Goal: Information Seeking & Learning: Learn about a topic

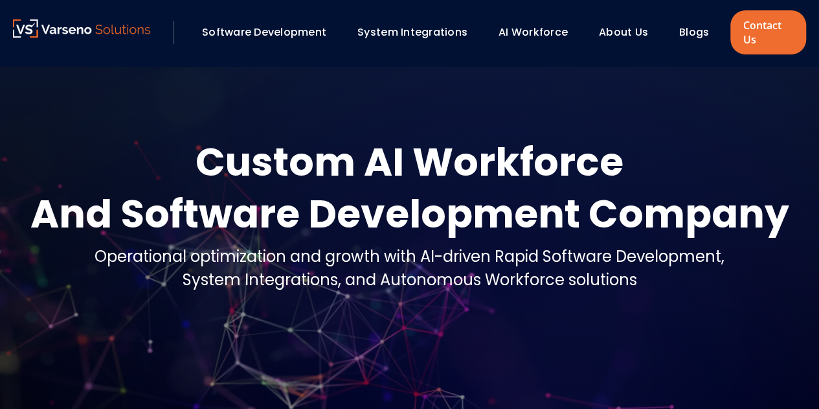
click at [276, 32] on link "Software Development" at bounding box center [264, 32] width 124 height 15
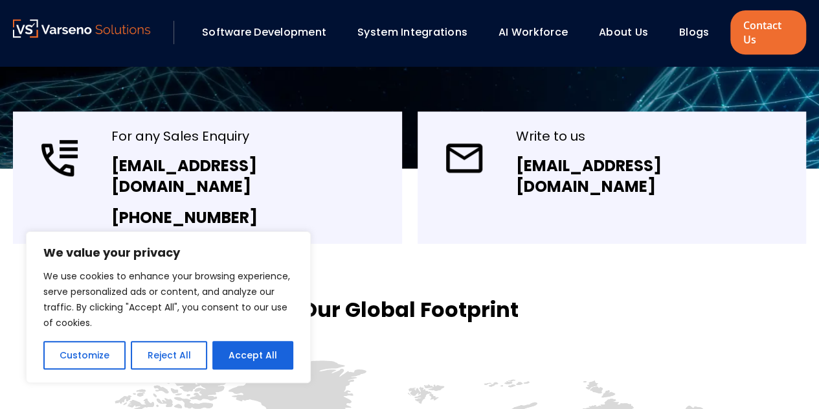
scroll to position [295, 0]
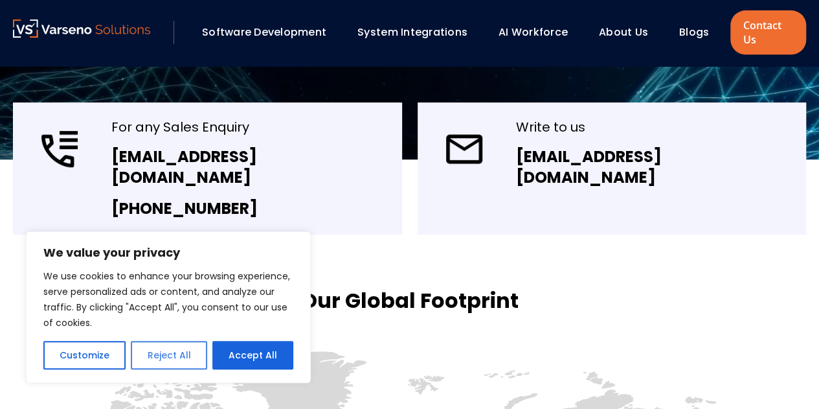
click at [161, 353] on button "Reject All" at bounding box center [169, 355] width 76 height 28
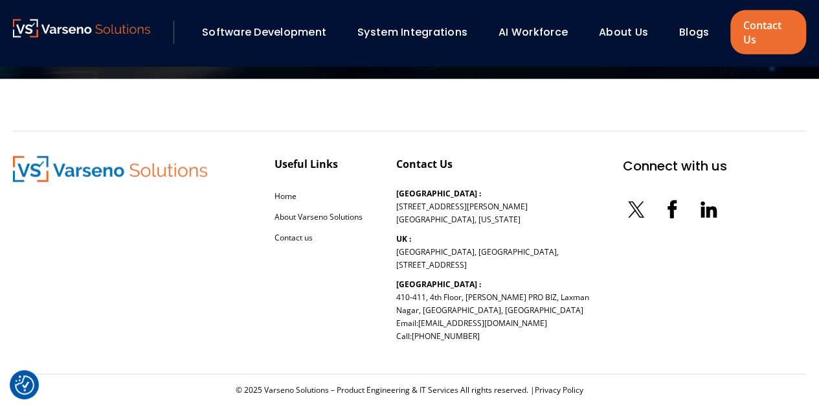
scroll to position [1490, 0]
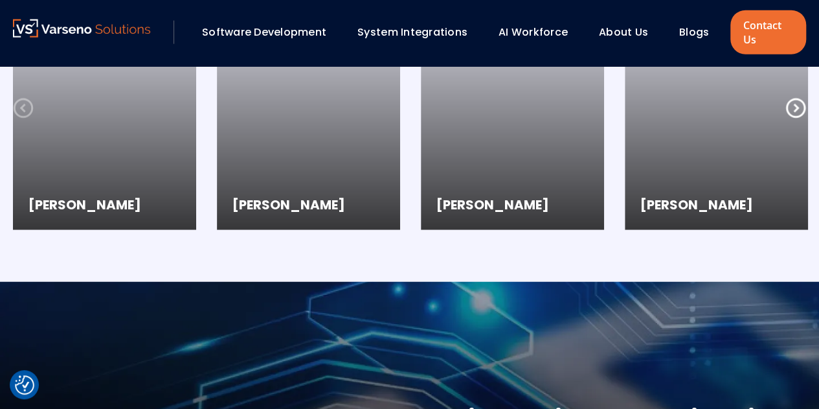
scroll to position [1544, 0]
